Goal: Navigation & Orientation: Find specific page/section

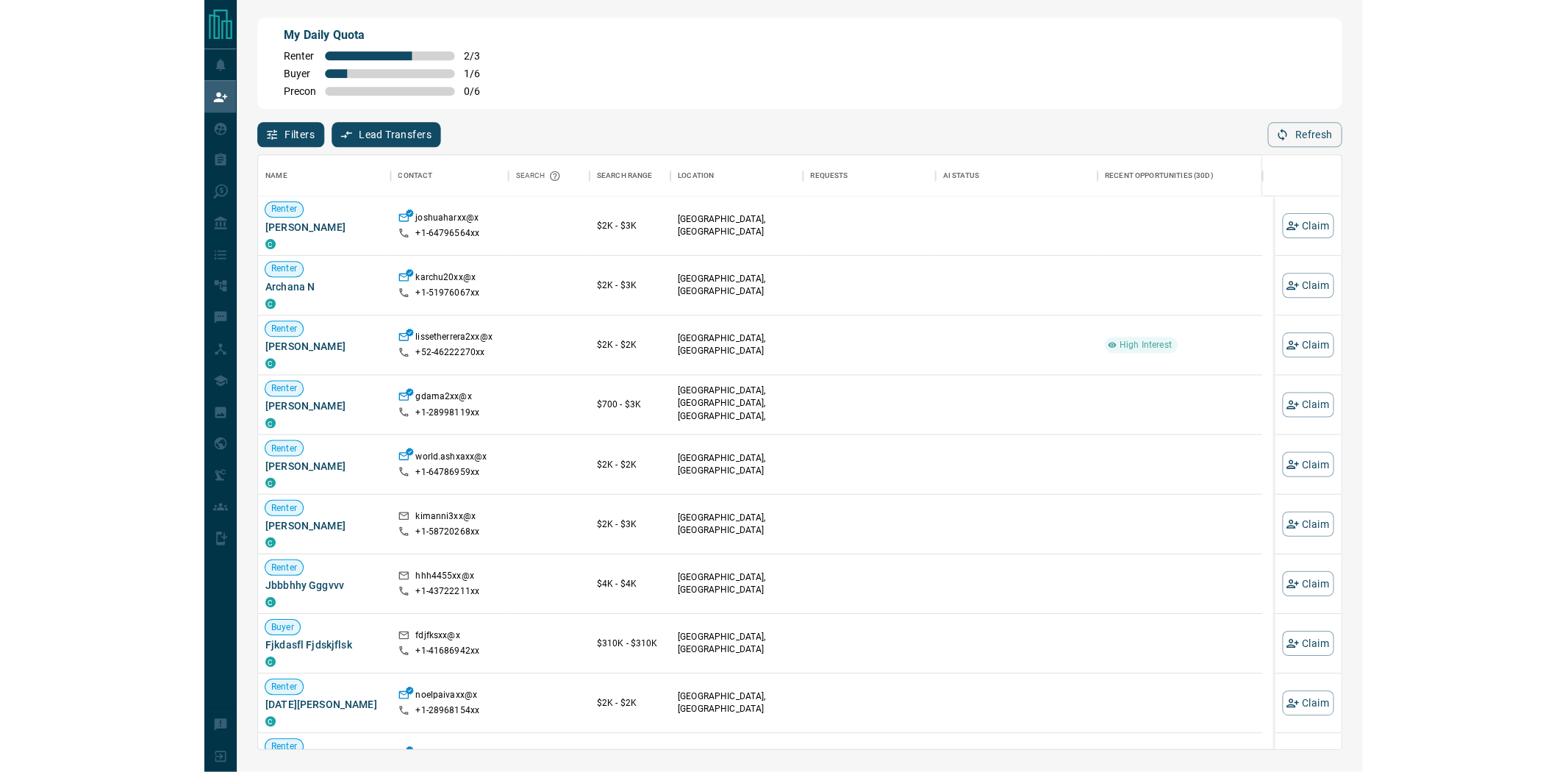
scroll to position [581, 1069]
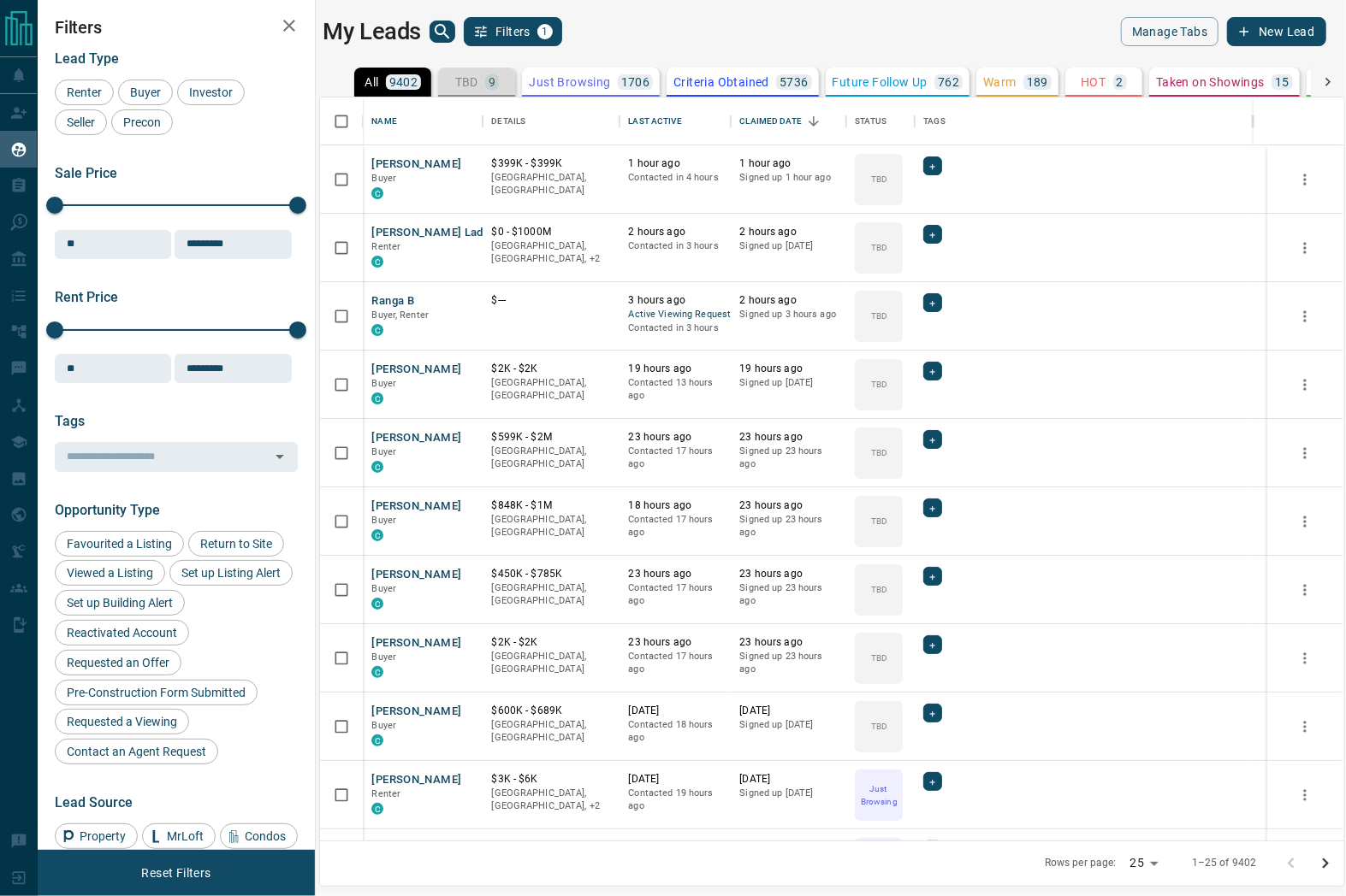
click at [457, 88] on p "TBD" at bounding box center [467, 81] width 23 height 12
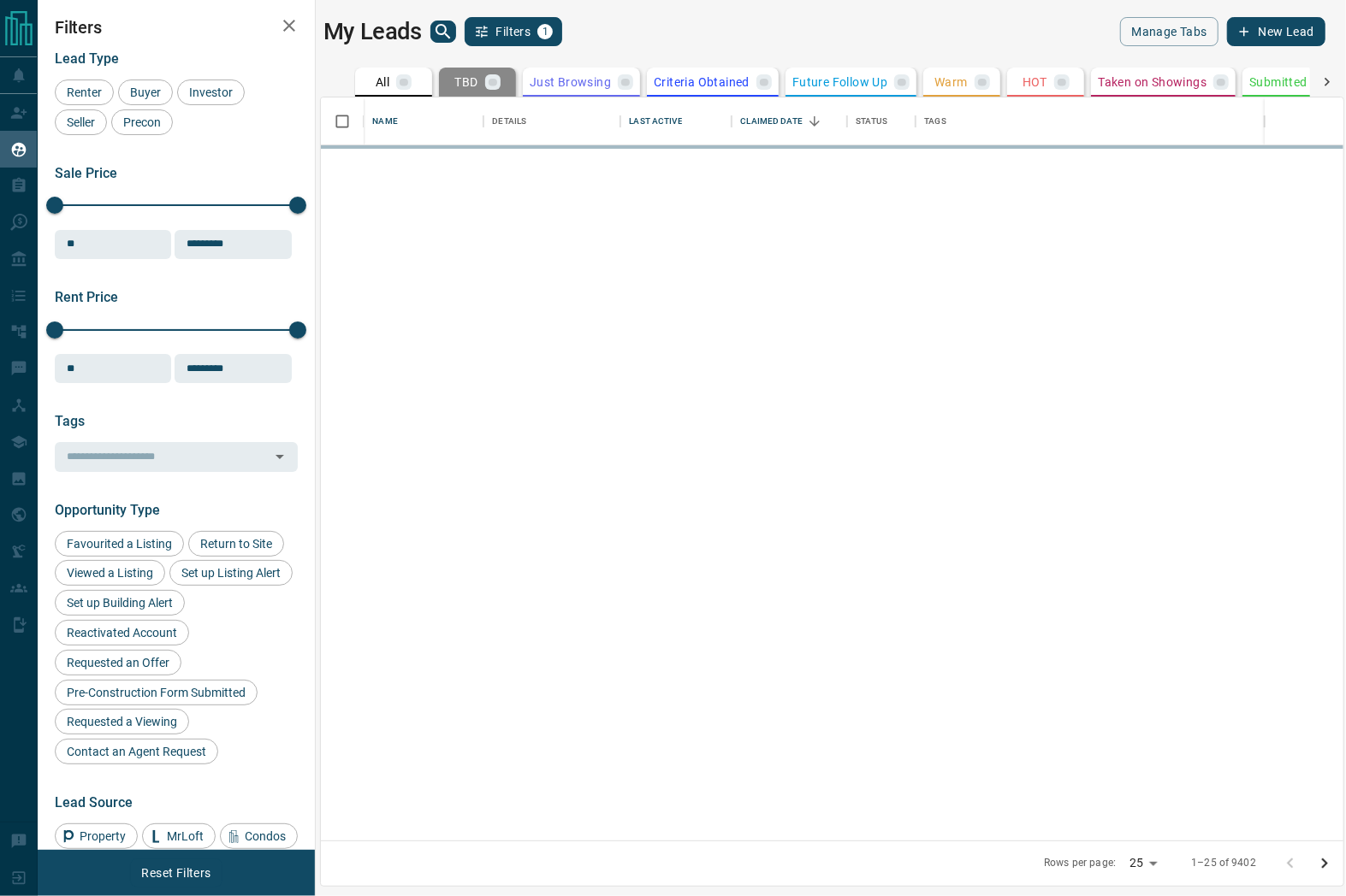
scroll to position [728, 1007]
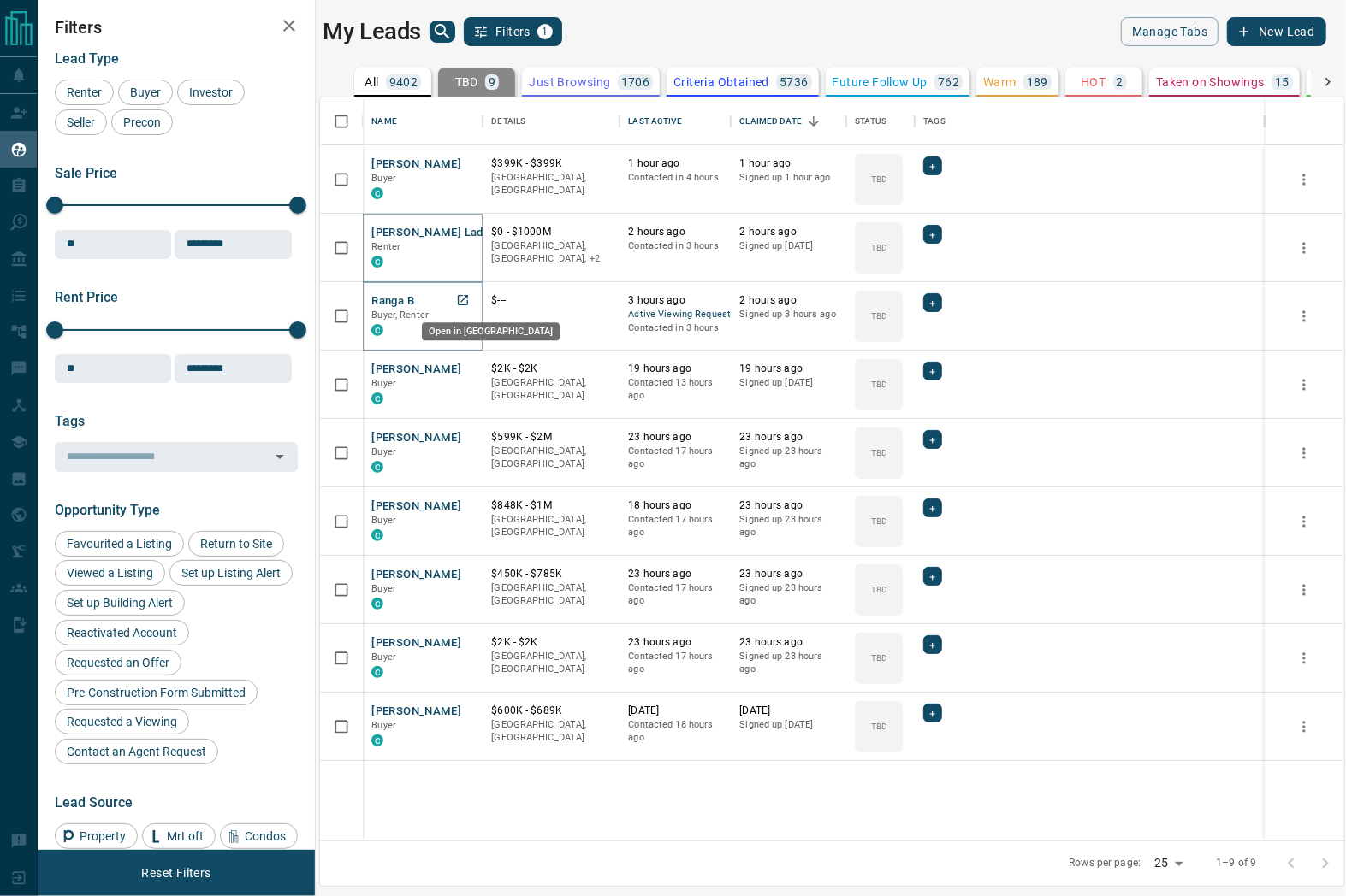
drag, startPoint x: 466, startPoint y: 297, endPoint x: 467, endPoint y: 319, distance: 22.0
